Goal: Task Accomplishment & Management: Complete application form

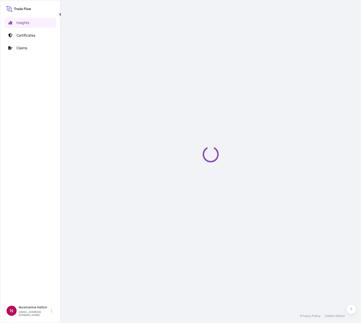
select select "2025"
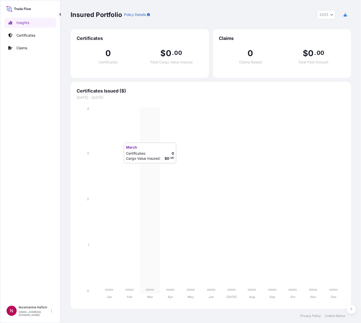
drag, startPoint x: 159, startPoint y: 168, endPoint x: 151, endPoint y: 156, distance: 14.6
click at [159, 168] on icon "Jan Feb Mar Apr May Jun [DATE] Aug Sep Oct Nov Dec 0 1 2 3 4" at bounding box center [211, 204] width 269 height 196
click at [24, 32] on link "Certificates" at bounding box center [30, 35] width 52 height 10
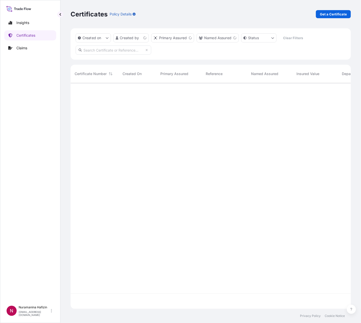
scroll to position [223, 275]
click at [340, 12] on p "Get a Certificate" at bounding box center [333, 14] width 27 height 5
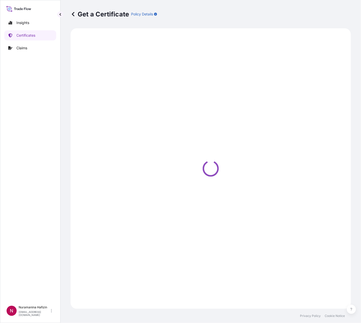
select select "Barge"
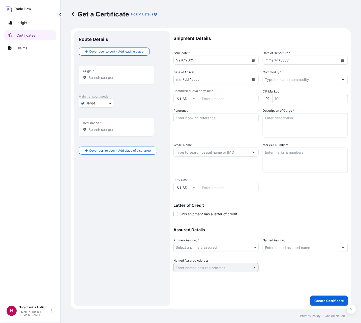
click at [342, 59] on icon "Calendar" at bounding box center [343, 60] width 3 height 3
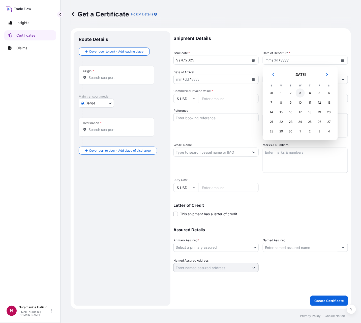
click at [297, 93] on div "3" at bounding box center [300, 92] width 9 height 9
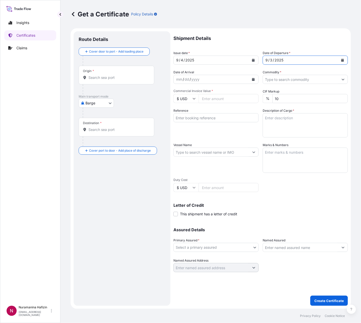
click at [324, 82] on input "Commodity *" at bounding box center [301, 79] width 76 height 9
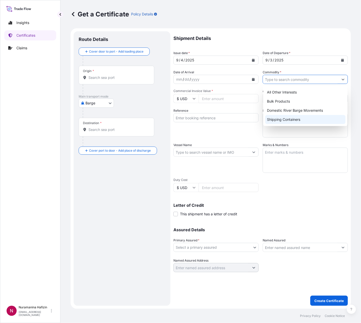
click at [284, 118] on div "Shipping Containers" at bounding box center [305, 119] width 81 height 9
type input "Shipping Containers"
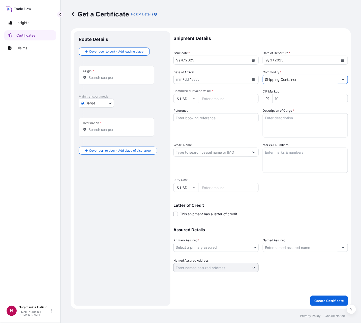
click at [238, 101] on input "Commercial Invoice Value *" at bounding box center [229, 98] width 60 height 9
click at [205, 96] on input "Commercial Invoice Value *" at bounding box center [229, 98] width 60 height 9
paste input "168840.00"
type input "168840.00"
drag, startPoint x: 211, startPoint y: 117, endPoint x: 213, endPoint y: 117, distance: 2.8
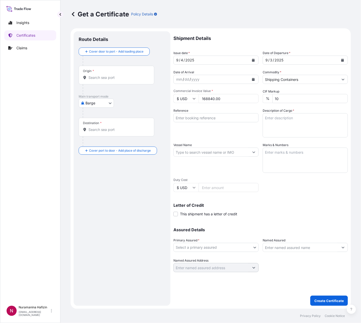
click at [211, 117] on input "Reference" at bounding box center [216, 117] width 85 height 9
paste input "B000233564"
type input "B000233564"
click at [282, 124] on textarea "Description of Cargo *" at bounding box center [305, 125] width 85 height 24
paste textarea "33"
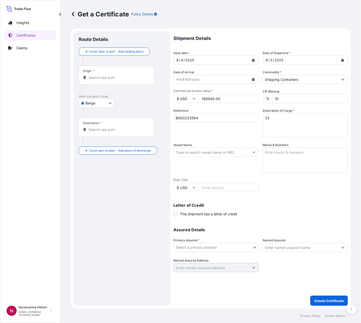
click at [288, 118] on textarea "33" at bounding box center [305, 125] width 85 height 24
paste textarea "BOX LOADED ONTO 33 PALLETS LOADED INTO 1 40' HIGH CUBE CONTAINER CHLORINATED PO…"
click at [282, 125] on textarea "33 BOX LOADED ONTO 33 PALLETS LOADED INTO 1 40' HIGH CUBE CONTAINER CHLORINATED…" at bounding box center [305, 125] width 85 height 24
paste textarea "24,387.0000"
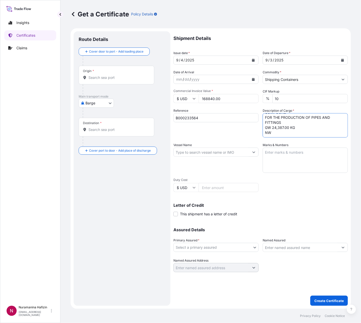
click at [282, 130] on textarea "33 BOX LOADED ONTO 33 PALLETS LOADED INTO 1 40' HIGH CUBE CONTAINER CHLORINATED…" at bounding box center [305, 125] width 85 height 24
paste textarea "23,100.0000"
click at [282, 134] on textarea "33 BOX LOADED ONTO 33 PALLETS LOADED INTO 1 40' HIGH CUBE CONTAINER CHLORINATED…" at bounding box center [305, 125] width 85 height 24
paste textarea "34"
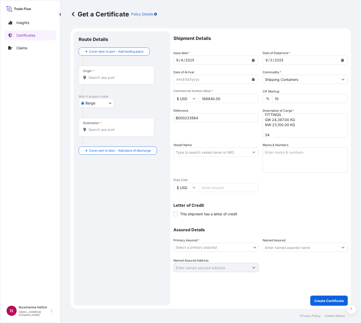
click at [278, 131] on textarea "33 BOX LOADED ONTO 33 PALLETS LOADED INTO 1 40' HIGH CUBE CONTAINER CHLORINATED…" at bounding box center [305, 125] width 85 height 24
paste textarea "BOX LOADED ONTO 34 PALLETS LOADED INTO 1 40' HIGH CUBE CONTAINER CHLORINATED PO…"
click at [279, 127] on textarea "33 BOX LOADED ONTO 33 PALLETS LOADED INTO 1 40' HIGH CUBE CONTAINER CHLORINATED…" at bounding box center [305, 125] width 85 height 24
paste textarea "BOX LOADED ONTO 34 PALLETS LOADED INTO 1 40' HIGH CUBE CONTAINER CHLORINATED PO…"
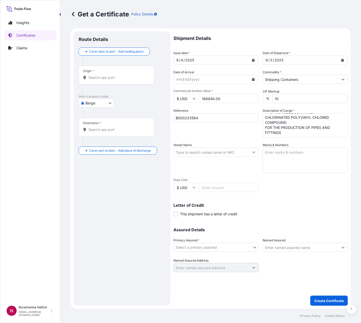
click at [291, 133] on textarea "33 BOX LOADED ONTO 33 PALLETS LOADED INTO 1 40' HIGH CUBE CONTAINER CHLORINATED…" at bounding box center [305, 125] width 85 height 24
paste textarea "25,126.0000"
click at [294, 129] on textarea "33 BOX LOADED ONTO 33 PALLETS LOADED INTO 1 40' HIGH CUBE CONTAINER CHLORINATED…" at bounding box center [305, 125] width 85 height 24
click at [290, 134] on textarea "33 BOX LOADED ONTO 33 PALLETS LOADED INTO 1 40' HIGH CUBE CONTAINER CHLORINATED…" at bounding box center [305, 125] width 85 height 24
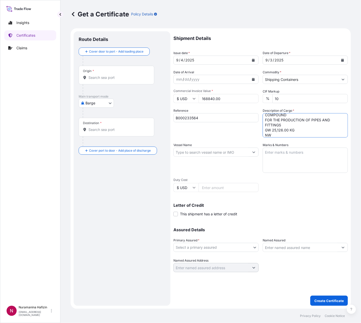
paste textarea "23,800.0000"
click at [275, 130] on textarea "33 BOX LOADED ONTO 33 PALLETS LOADED INTO 1 40' HIGH CUBE CONTAINER CHLORINATED…" at bounding box center [305, 125] width 85 height 24
click at [276, 134] on textarea "33 BOX LOADED ONTO 33 PALLETS LOADED INTO 1 40' HIGH CUBE CONTAINER CHLORINATED…" at bounding box center [305, 125] width 85 height 24
paste textarea "33"
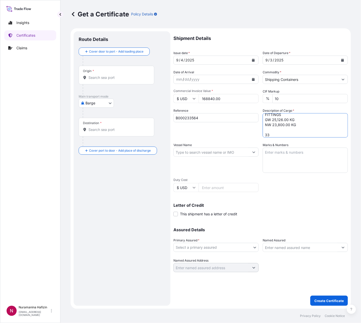
click at [281, 133] on textarea "33 BOX LOADED ONTO 33 PALLETS LOADED INTO 1 40' HIGH CUBE CONTAINER CHLORINATED…" at bounding box center [305, 125] width 85 height 24
paste textarea "BOX LOADED ONTO 33 PALLETS LOADED INTO 1 40' HIGH CUBE CONTAINER CHLORINATED PO…"
click at [295, 136] on textarea "33 BOX LOADED ONTO 33 PALLETS LOADED INTO 1 40' HIGH CUBE CONTAINER CHLORINATED…" at bounding box center [305, 125] width 85 height 24
paste textarea "24,387.0000"
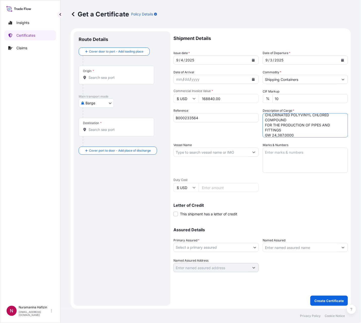
scroll to position [124, 0]
click at [281, 136] on textarea "33 BOX LOADED ONTO 33 PALLETS LOADED INTO 1 40' HIGH CUBE CONTAINER CHLORINATED…" at bounding box center [305, 125] width 85 height 24
paste textarea "23,100.0000"
click at [298, 129] on textarea "33 BOX LOADED ONTO 33 PALLETS LOADED INTO 1 40' HIGH CUBE CONTAINER CHLORINATED…" at bounding box center [305, 125] width 85 height 24
click at [304, 133] on textarea "33 BOX LOADED ONTO 33 PALLETS LOADED INTO 1 40' HIGH CUBE CONTAINER CHLORINATED…" at bounding box center [305, 125] width 85 height 24
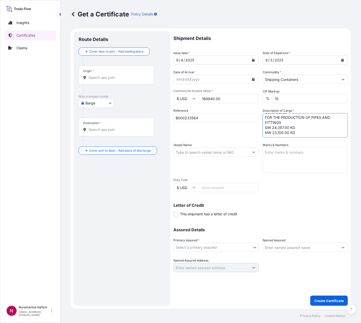
scroll to position [134, 0]
click at [289, 134] on textarea "33 BOX LOADED ONTO 33 PALLETS LOADED INTO 1 40' HIGH CUBE CONTAINER CHLORINATED…" at bounding box center [305, 125] width 85 height 24
paste textarea "34"
click at [278, 135] on textarea "33 BOX LOADED ONTO 33 PALLETS LOADED INTO 1 40' HIGH CUBE CONTAINER CHLORINATED…" at bounding box center [305, 125] width 85 height 24
paste textarea "BOX LOADED ONTO 34 PALLETS LOADED INTO 1 40' HIGH CUBE CONTAINER CHLORINATED PO…"
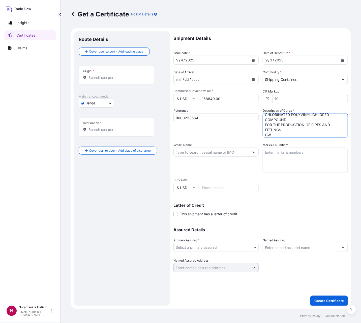
scroll to position [175, 0]
click at [300, 129] on textarea "33 BOX LOADED ONTO 33 PALLETS LOADED INTO 1 40' HIGH CUBE CONTAINER CHLORINATED…" at bounding box center [305, 125] width 85 height 24
paste textarea "25,126.0000"
click at [285, 133] on textarea "33 BOX LOADED ONTO 33 PALLETS LOADED INTO 1 40' HIGH CUBE CONTAINER CHLORINATED…" at bounding box center [305, 125] width 85 height 24
paste textarea "23,800.0000"
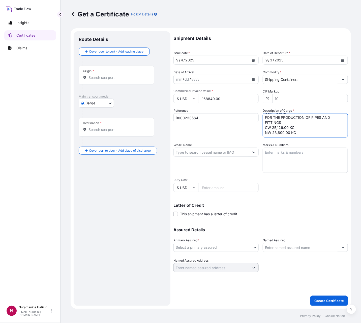
scroll to position [182, 0]
type textarea "33 BOX LOADED ONTO 33 PALLETS LOADED INTO 1 40' HIGH CUBE CONTAINER CHLORINATED…"
click at [191, 151] on input "Vessel Name" at bounding box center [212, 151] width 76 height 9
paste input "MSC GIULIA"
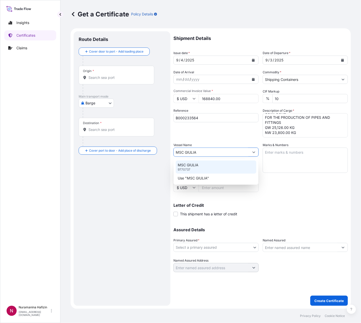
click at [196, 167] on div "MSC GIULIA 9770737" at bounding box center [216, 166] width 81 height 13
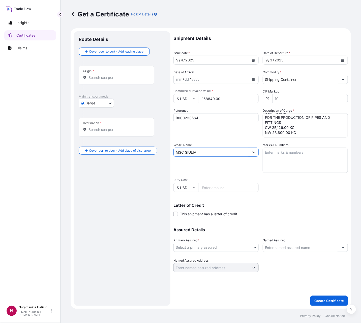
type input "MSC GIULIA"
click at [314, 218] on div "Shipment Details Issue date * [DATE] Date of Departure * [DATE] Date of Arrival…" at bounding box center [261, 151] width 175 height 240
click at [227, 246] on body "0 options available. 2 options available. Insights Certificates Claims N Nurama…" at bounding box center [180, 161] width 361 height 323
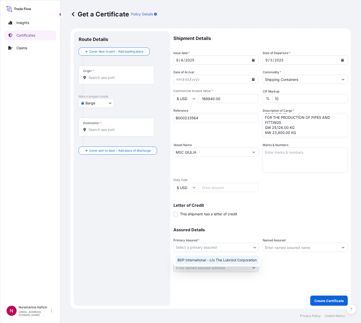
click at [190, 259] on div "BDP International - c/o The Lubrizol Corporation" at bounding box center [217, 259] width 83 height 9
select select "31972"
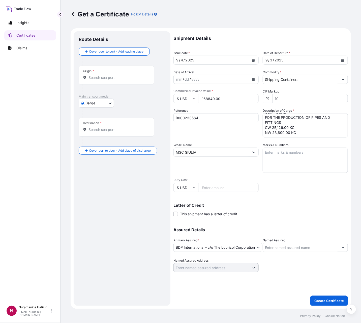
click at [311, 247] on input "Named Assured" at bounding box center [301, 247] width 76 height 9
paste input "NEW PRODUCTS INDUSTRIES CO. LTD"
type input "NEW PRODUCTS INDUSTRIES CO. LTD"
click at [96, 104] on body "15 options available. 0 options available. Insights Certificates Claims N Nuram…" at bounding box center [180, 161] width 361 height 323
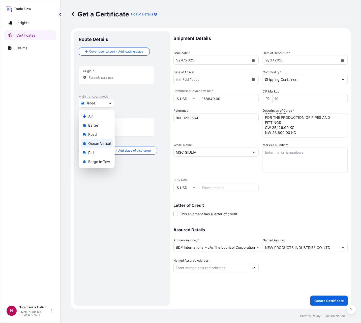
click at [97, 142] on span "Ocean Vessel" at bounding box center [99, 143] width 22 height 5
select select "Ocean Vessel"
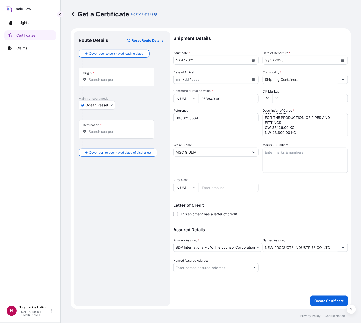
click at [102, 74] on div "Origin *" at bounding box center [117, 77] width 76 height 19
click at [102, 77] on input "Origin *" at bounding box center [119, 79] width 60 height 5
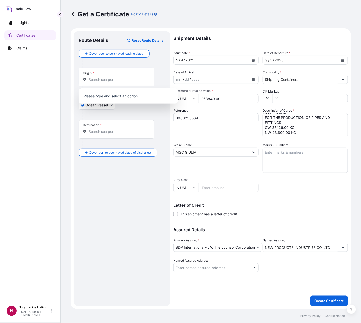
paste input "MEERHOUT"
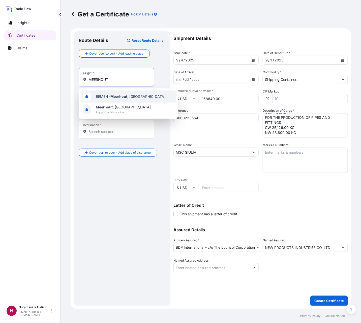
click at [104, 97] on span "BEMEH - [GEOGRAPHIC_DATA] , [GEOGRAPHIC_DATA]" at bounding box center [131, 96] width 70 height 5
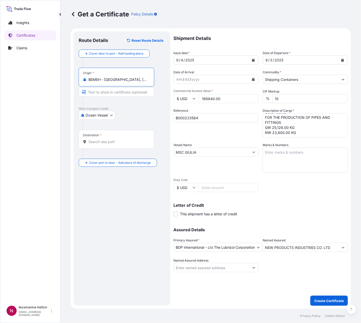
type input "BEMEH - [GEOGRAPHIC_DATA], [GEOGRAPHIC_DATA]"
click at [117, 141] on input "Destination *" at bounding box center [119, 141] width 60 height 5
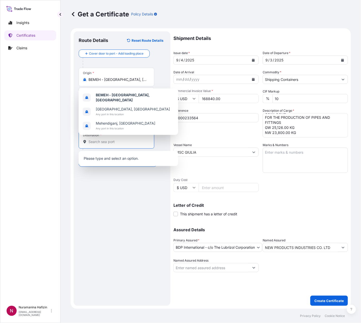
paste input "JEDDAH, [GEOGRAPHIC_DATA]"
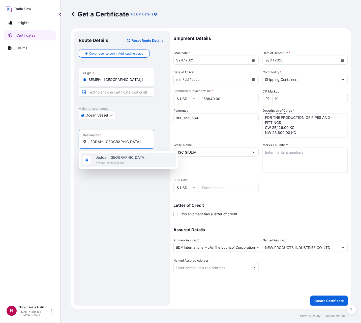
click at [112, 160] on span "Any port in this location" at bounding box center [121, 162] width 50 height 5
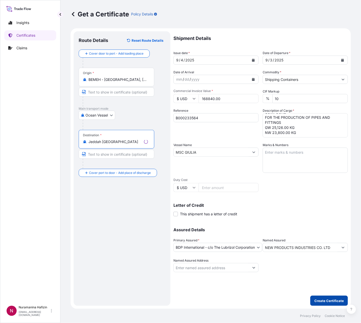
type input "Jeddah [GEOGRAPHIC_DATA]"
click at [330, 298] on p "Create Certificate" at bounding box center [330, 300] width 30 height 5
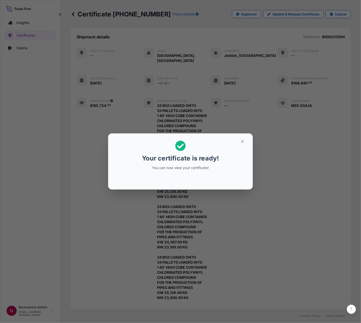
click at [223, 172] on h2 "Your certificate is ready! You can now view your certificate!" at bounding box center [180, 155] width 137 height 36
click at [240, 143] on button "button" at bounding box center [242, 141] width 13 height 8
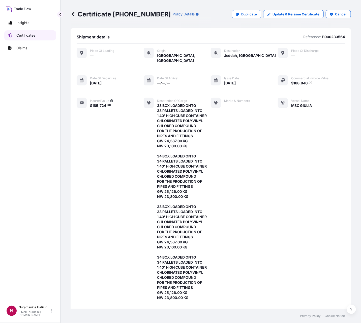
click at [29, 32] on link "Certificates" at bounding box center [30, 35] width 52 height 10
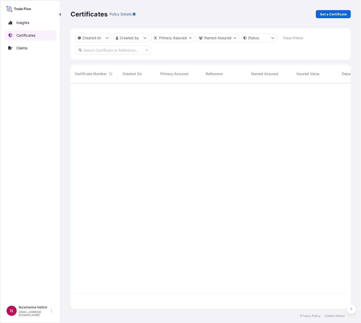
scroll to position [223, 275]
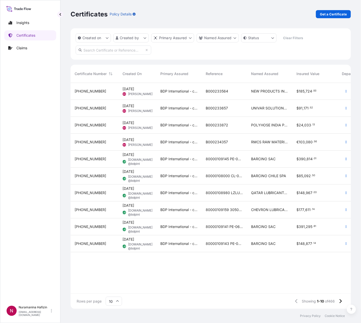
click at [114, 50] on input "text" at bounding box center [114, 49] width 76 height 9
paste input "B000233564"
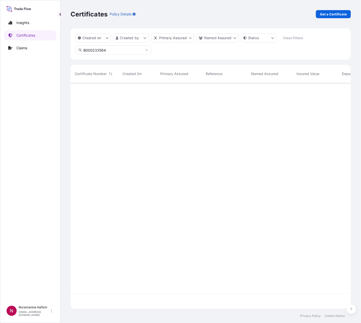
type input "B000233564"
click at [345, 90] on icon "button" at bounding box center [346, 91] width 3 height 3
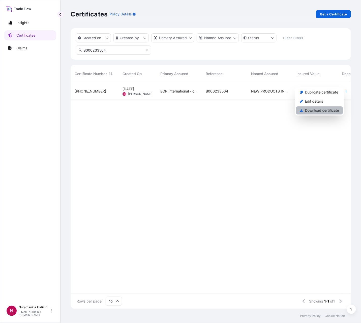
click at [320, 112] on p "Download certificate" at bounding box center [322, 110] width 34 height 5
